Goal: Find specific page/section: Find specific page/section

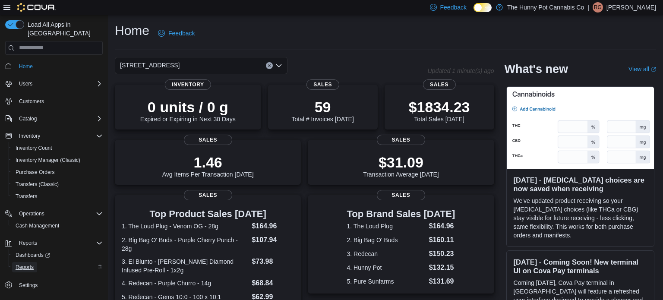
click at [28, 263] on span "Reports" at bounding box center [25, 267] width 18 height 10
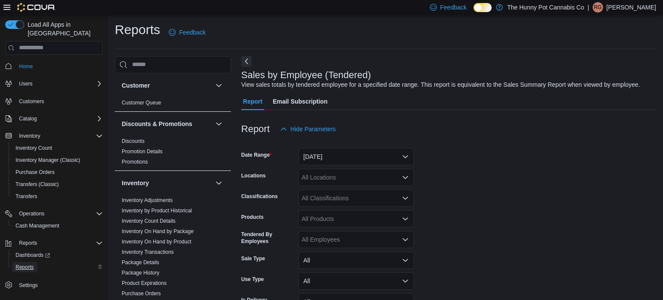
scroll to position [20, 0]
